Goal: Transaction & Acquisition: Purchase product/service

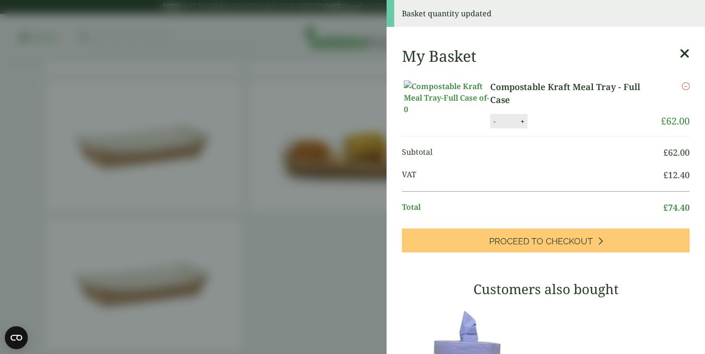
click at [523, 126] on button "+" at bounding box center [523, 122] width 10 height 8
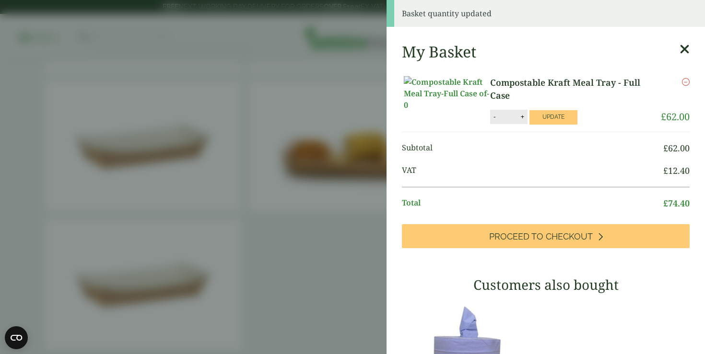
click at [523, 132] on div "My Basket Compostable Kraft Meal Tray - Full Case Compostable Kraft Meal Tray -…" at bounding box center [546, 325] width 318 height 581
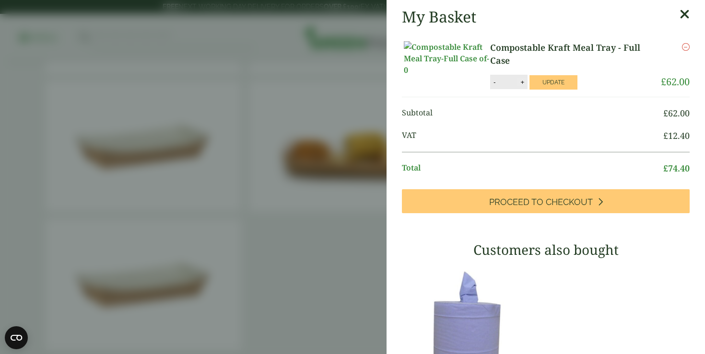
click at [521, 86] on button "+" at bounding box center [523, 82] width 10 height 8
type input "*"
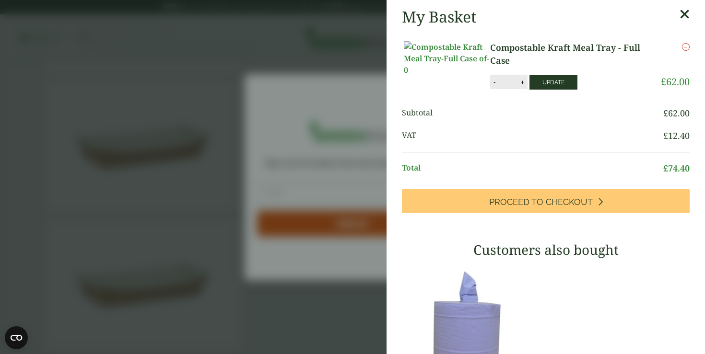
click at [540, 90] on button "Update" at bounding box center [554, 82] width 48 height 14
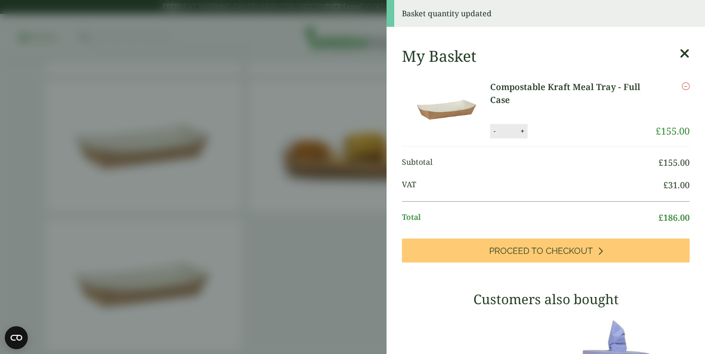
click at [494, 133] on button "-" at bounding box center [495, 131] width 8 height 8
type input "*"
click at [551, 131] on button "Update" at bounding box center [554, 131] width 48 height 14
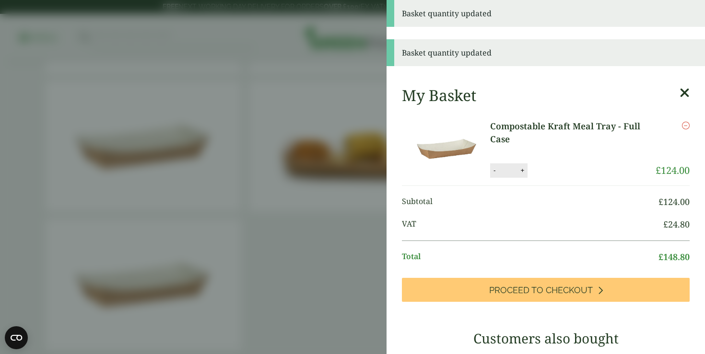
click at [336, 279] on aside "Basket quantity updated Basket quantity updated My Basket Compostable Kraft Mea…" at bounding box center [352, 177] width 705 height 354
